Goal: Information Seeking & Learning: Learn about a topic

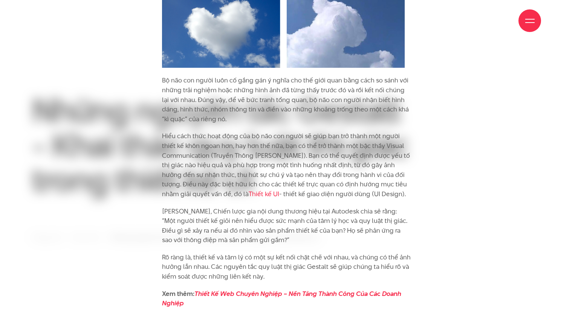
scroll to position [2680, 0]
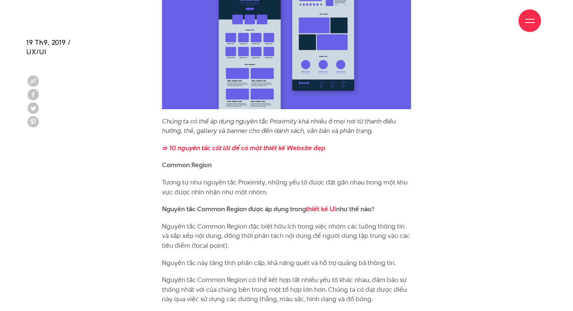
click at [302, 178] on p "Tương tự như nguyên tắc Proximity, những yếu tố được đặt gần nhau trong một khu…" at bounding box center [286, 187] width 249 height 19
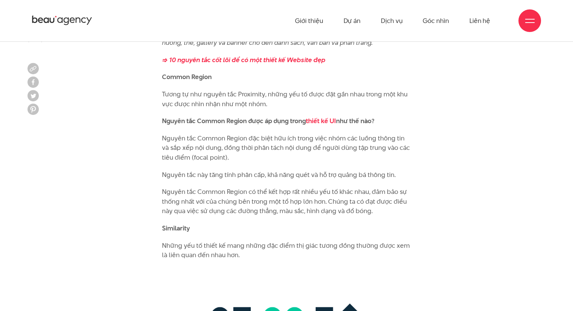
scroll to position [2756, 0]
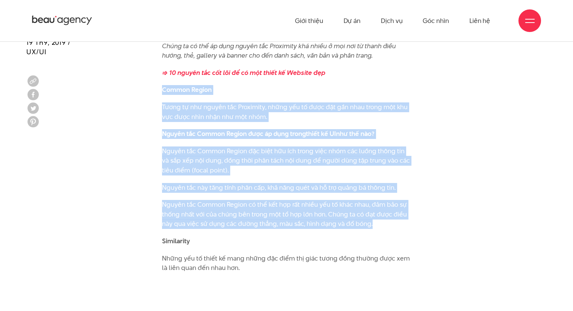
drag, startPoint x: 161, startPoint y: 77, endPoint x: 401, endPoint y: 219, distance: 278.3
copy div "Common Region Tương tự như nguyên tắc Proximity, những yếu tố được đặt gần nhau…"
click at [265, 109] on p "Tương tự như nguyên tắc Proximity, những yếu tố được đặt gần nhau trong một khu…" at bounding box center [286, 112] width 249 height 19
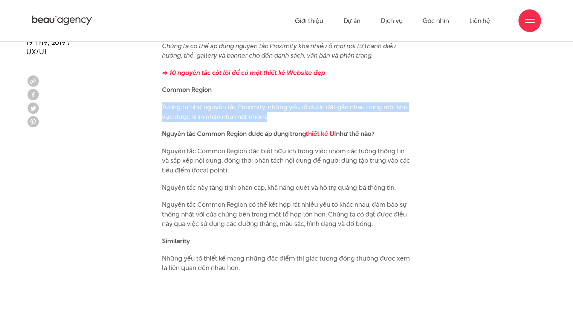
drag, startPoint x: 162, startPoint y: 96, endPoint x: 269, endPoint y: 109, distance: 107.1
click at [269, 109] on p "Tương tự như nguyên tắc Proximity, những yếu tố được đặt gần nhau trong một khu…" at bounding box center [286, 112] width 249 height 19
copy p "Tương tự như nguyên tắc Proximity, những yếu tố được đặt gần nhau trong một khu…"
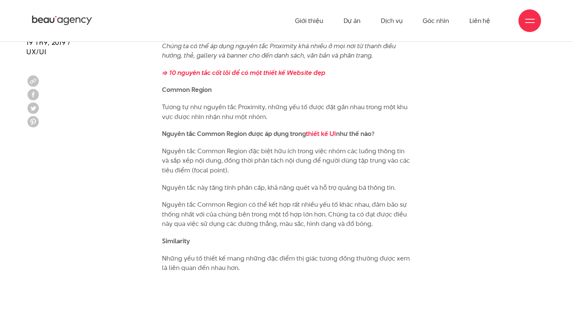
drag, startPoint x: 164, startPoint y: 123, endPoint x: 242, endPoint y: 124, distance: 77.7
click at [246, 129] on b "Nguyên tắc Common Region được áp dụng trong thiết kế UI như thế nào?" at bounding box center [268, 133] width 213 height 9
